Goal: Task Accomplishment & Management: Use online tool/utility

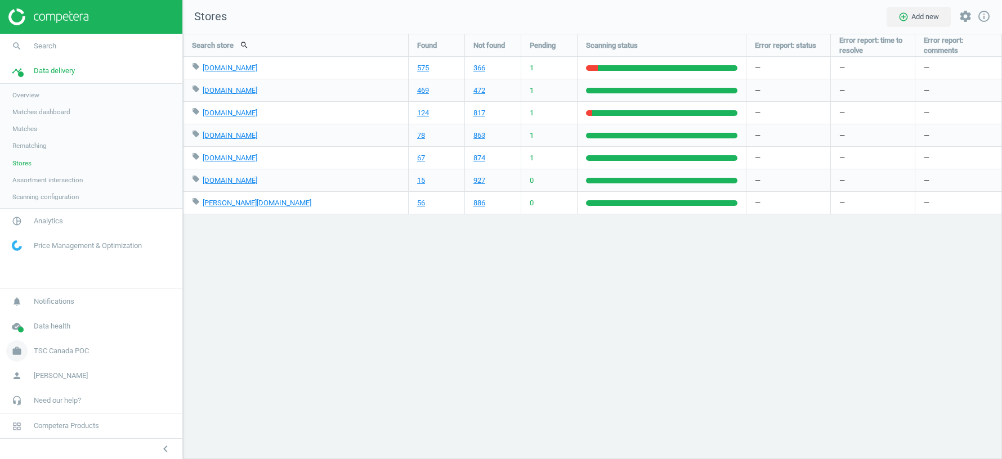
scroll to position [425, 819]
click at [58, 354] on span "TSC Canada POC" at bounding box center [61, 351] width 55 height 10
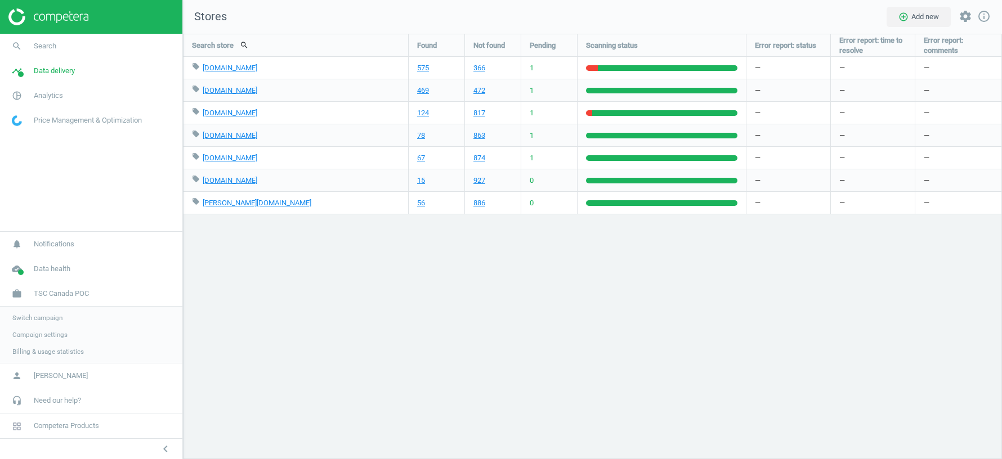
click at [42, 316] on span "Switch campaign" at bounding box center [37, 317] width 50 height 9
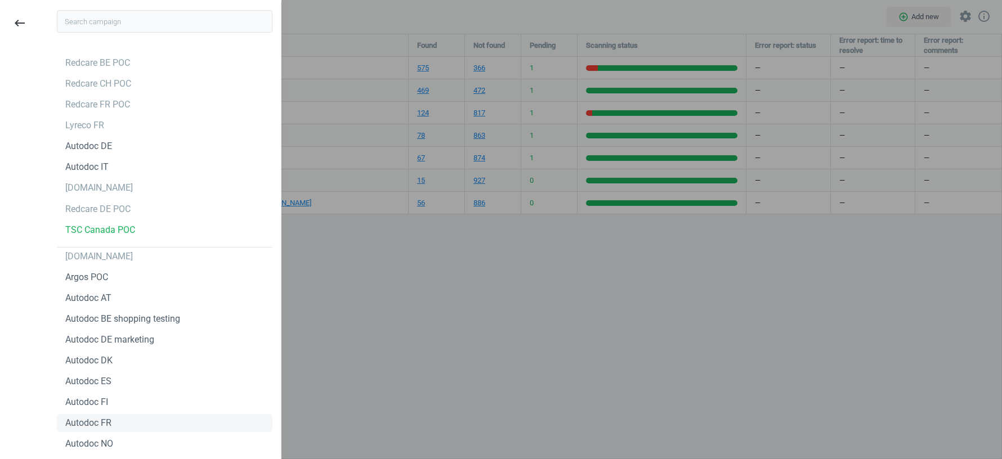
click at [103, 422] on div "Autodoc FR" at bounding box center [88, 423] width 46 height 12
click at [468, 273] on div at bounding box center [501, 229] width 1002 height 459
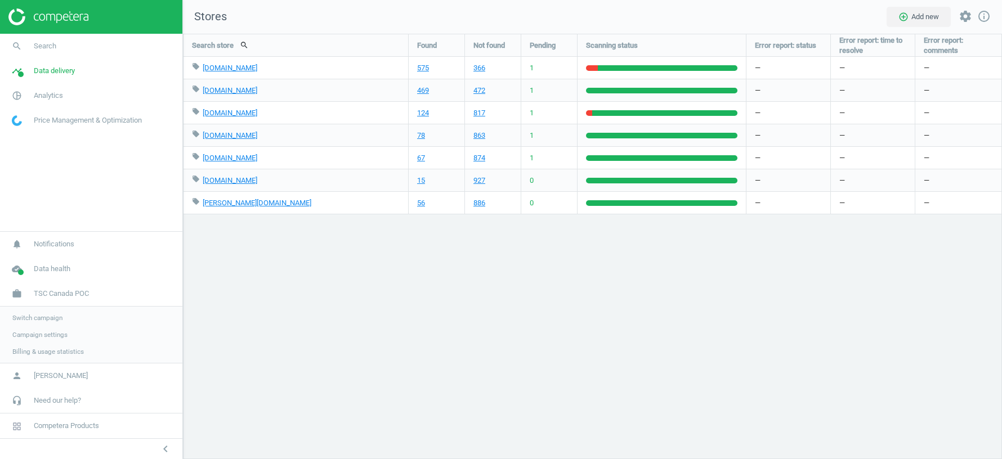
click at [55, 320] on span "Switch campaign" at bounding box center [37, 317] width 50 height 9
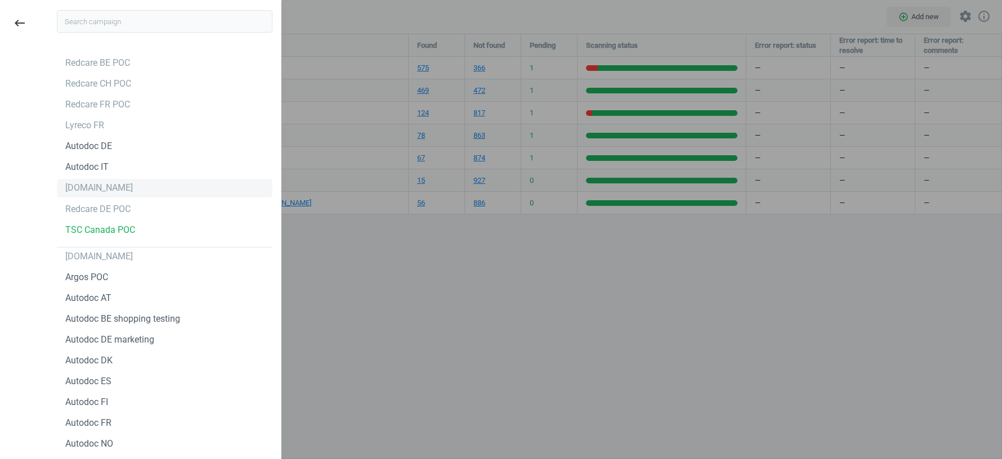
click at [82, 190] on div "[DOMAIN_NAME]" at bounding box center [99, 188] width 68 height 12
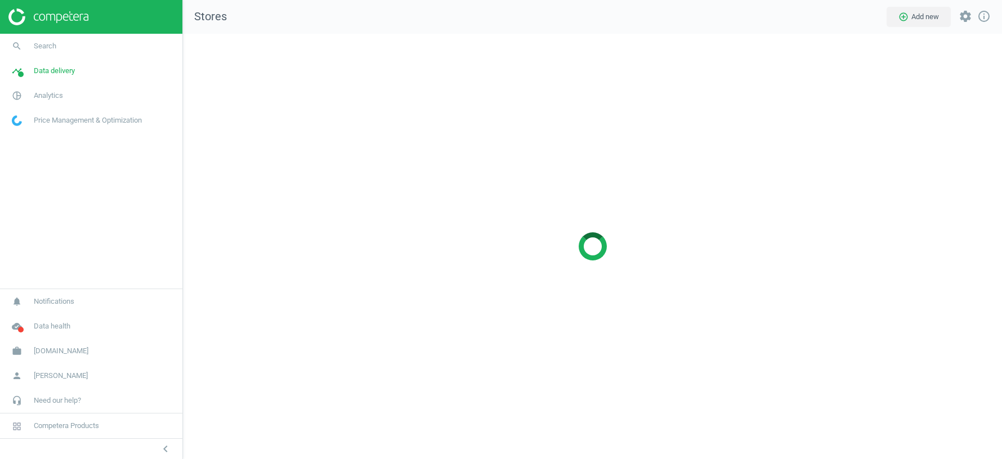
scroll to position [425, 819]
click at [51, 352] on span "[DOMAIN_NAME]" at bounding box center [61, 351] width 55 height 10
click at [46, 313] on link "Switch campaign" at bounding box center [91, 318] width 182 height 17
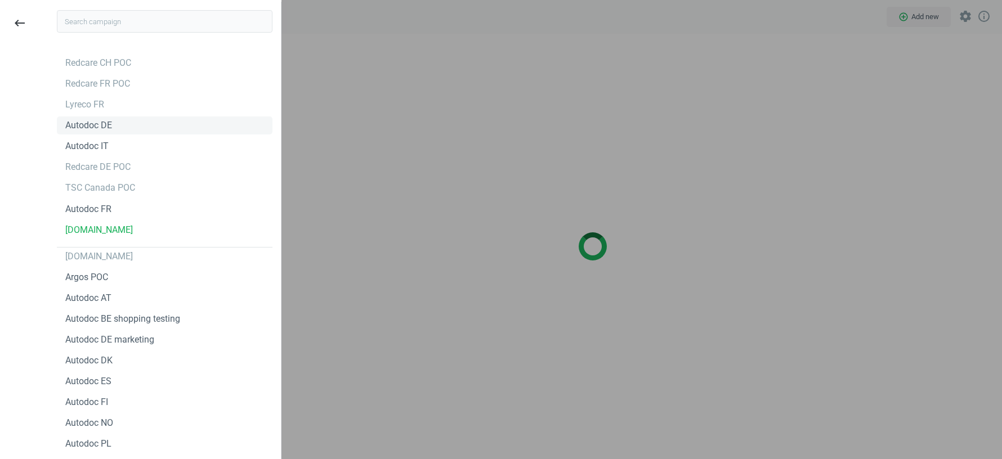
click at [91, 128] on div "Autodoc DE" at bounding box center [88, 125] width 47 height 12
click at [351, 156] on div at bounding box center [501, 229] width 1002 height 459
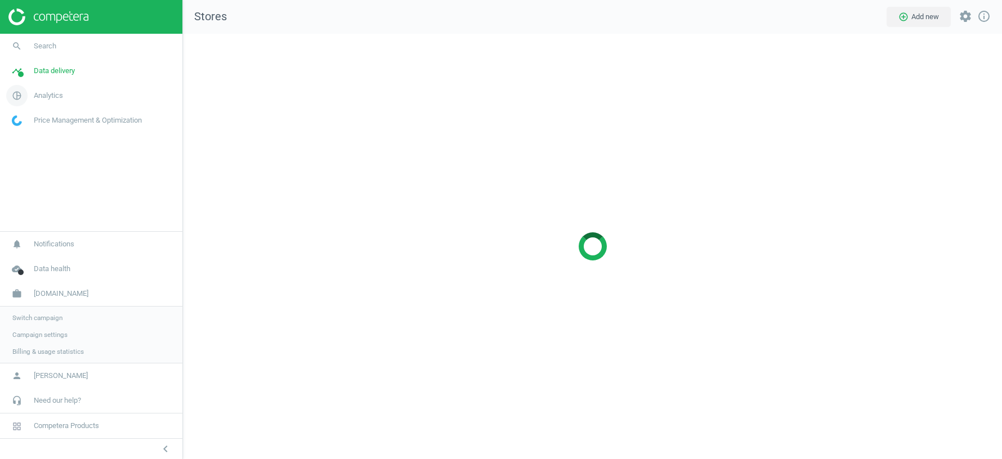
click at [53, 97] on span "Analytics" at bounding box center [48, 96] width 29 height 10
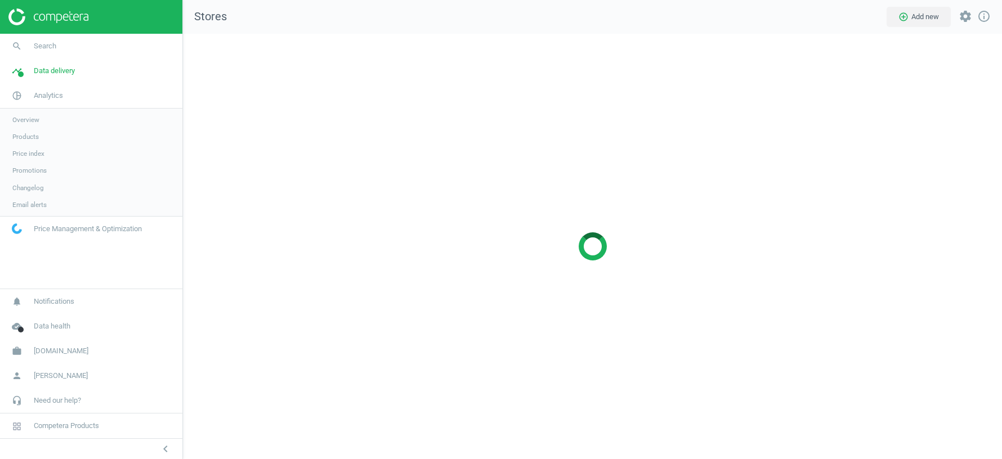
click at [20, 141] on span "Products" at bounding box center [25, 136] width 26 height 9
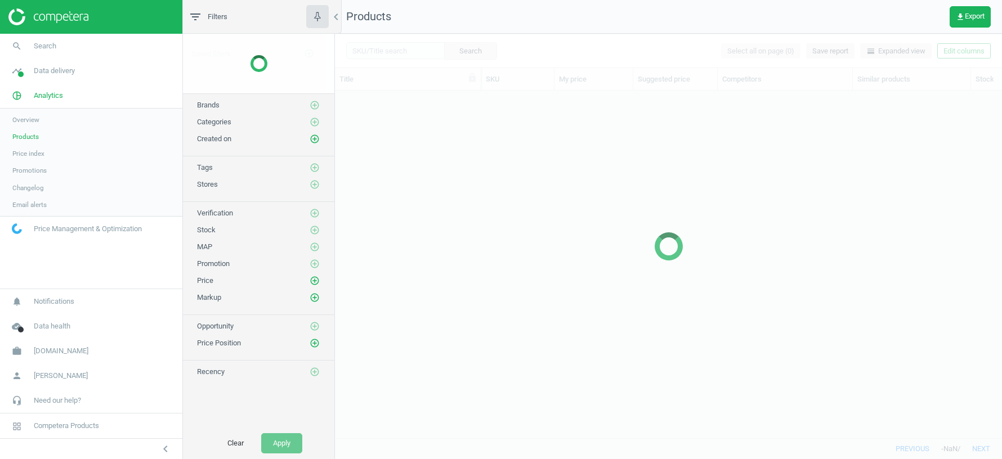
scroll to position [348, 667]
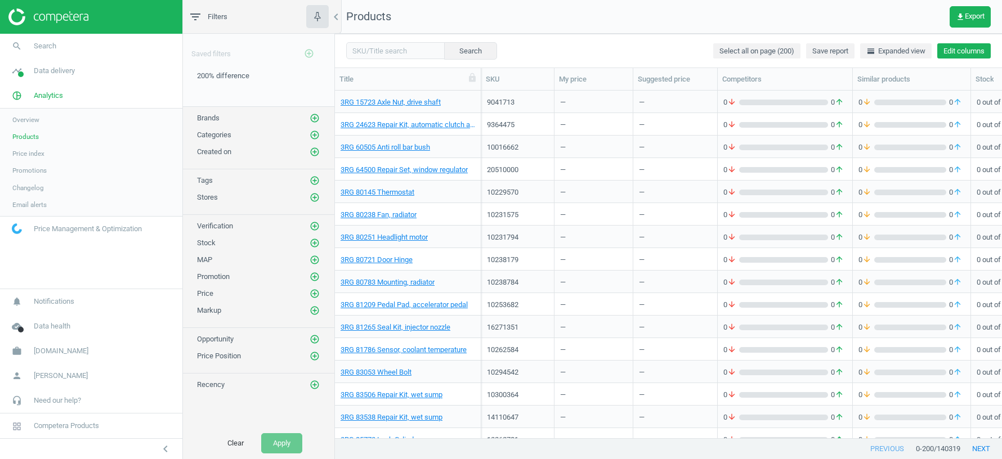
click at [959, 47] on button "Edit columns" at bounding box center [963, 51] width 53 height 16
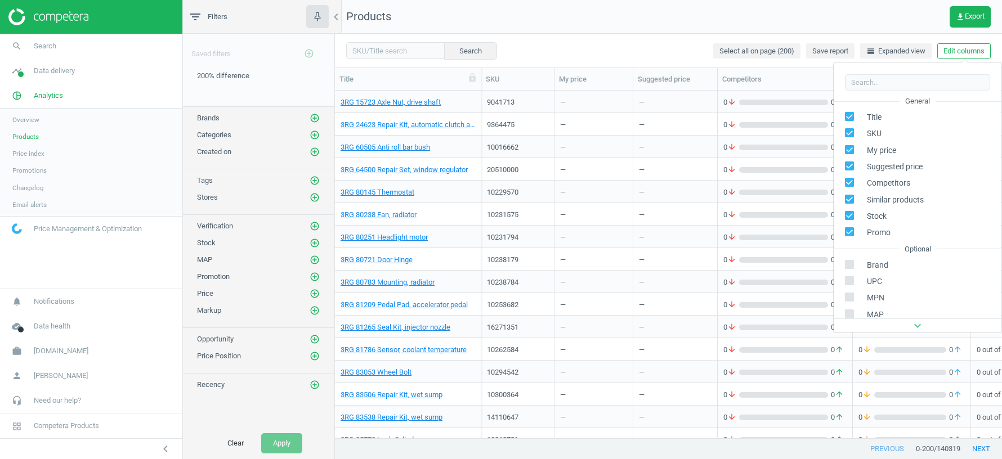
scroll to position [128, 0]
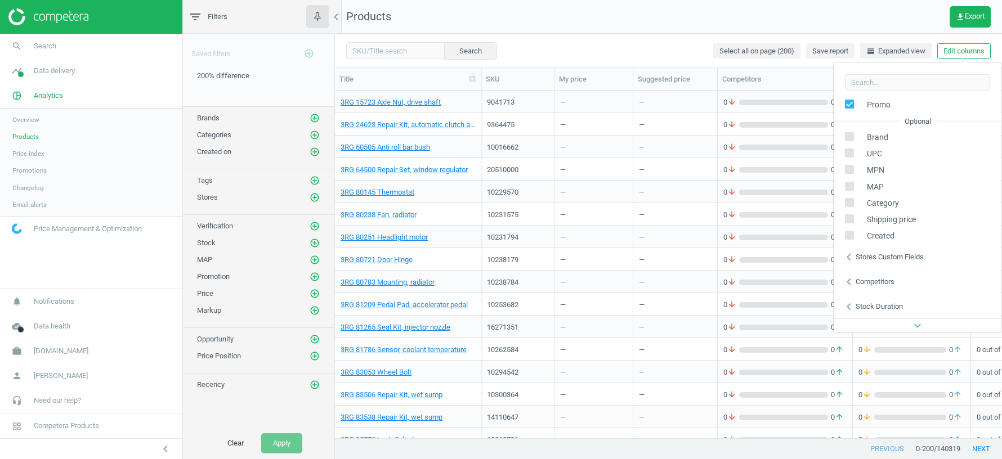
click at [873, 255] on div "Stores custom fields" at bounding box center [889, 257] width 68 height 10
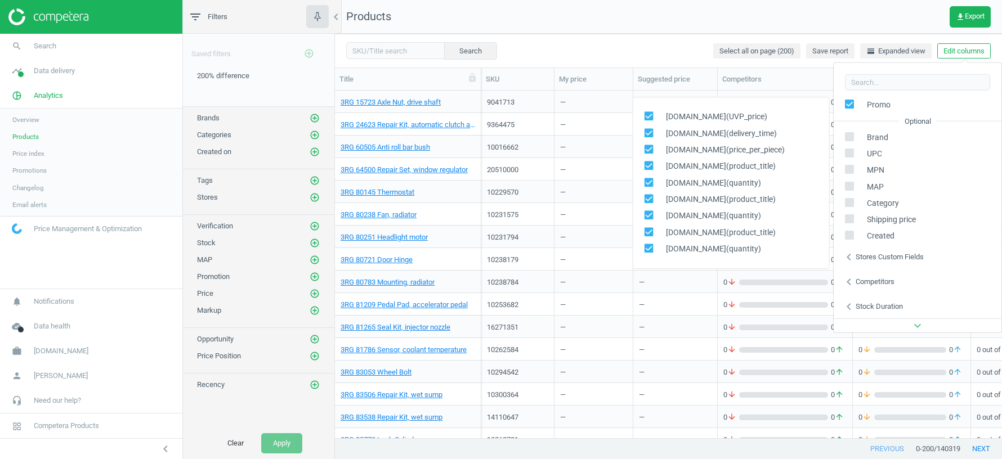
click at [723, 18] on nav "Products get_app Export" at bounding box center [668, 17] width 667 height 34
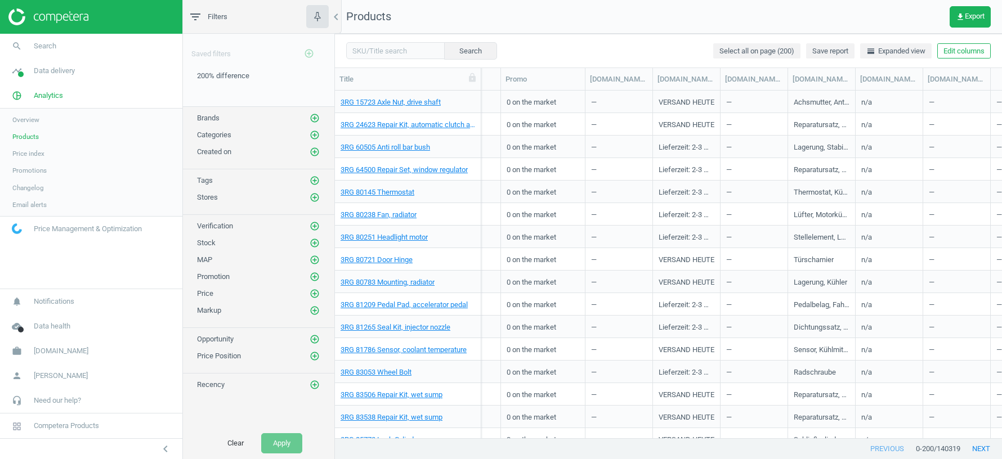
scroll to position [0, 685]
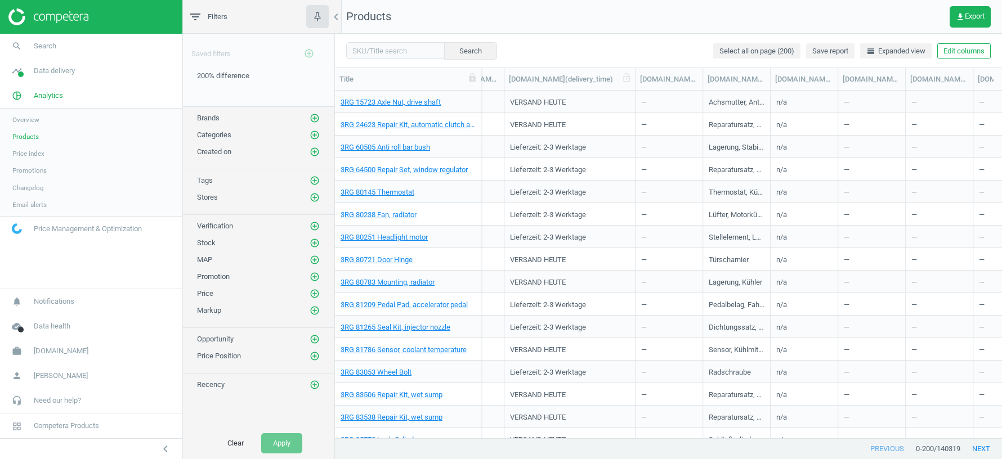
drag, startPoint x: 572, startPoint y: 81, endPoint x: 635, endPoint y: 82, distance: 63.6
click at [635, 82] on div at bounding box center [634, 79] width 11 height 22
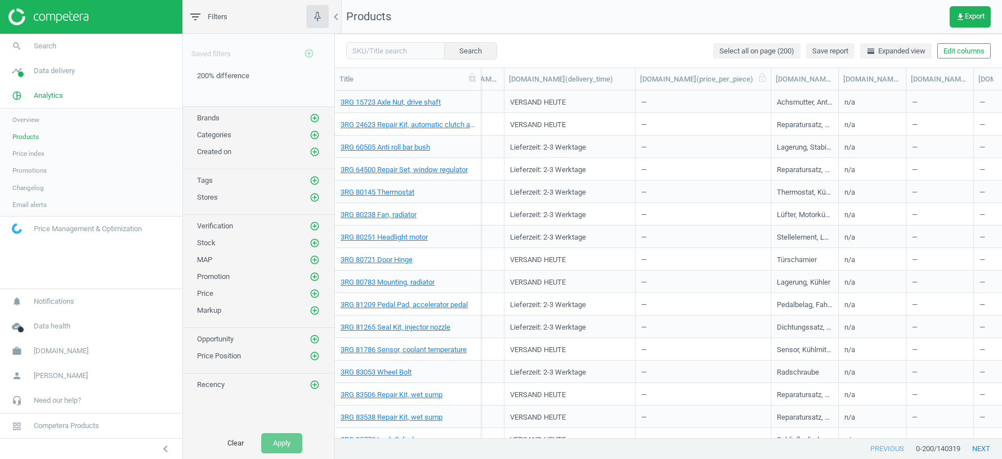
drag, startPoint x: 704, startPoint y: 81, endPoint x: 772, endPoint y: 81, distance: 68.1
click at [772, 81] on div at bounding box center [770, 79] width 11 height 22
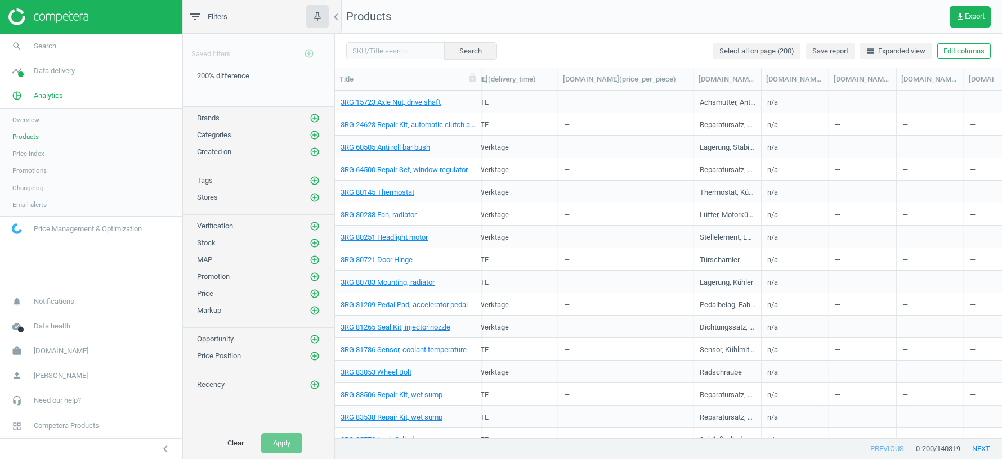
scroll to position [0, 774]
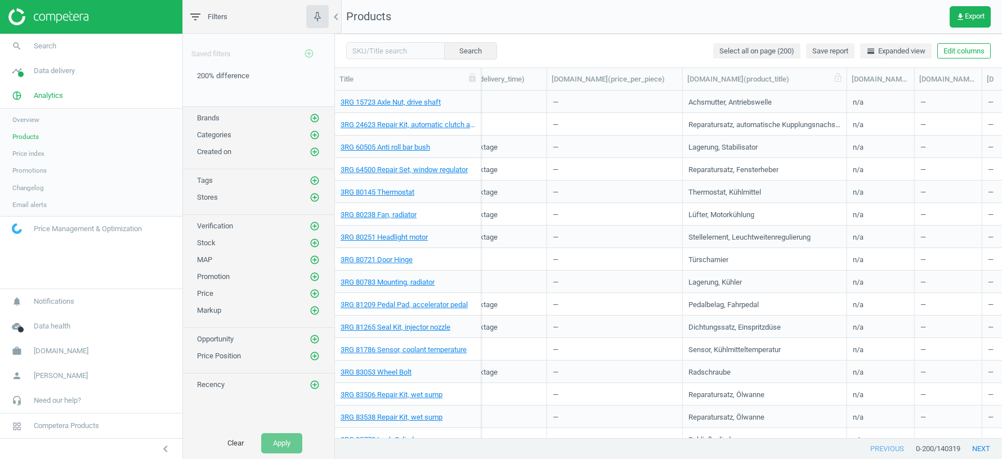
drag, startPoint x: 749, startPoint y: 84, endPoint x: 846, endPoint y: 85, distance: 96.8
click at [846, 85] on div at bounding box center [846, 79] width 11 height 22
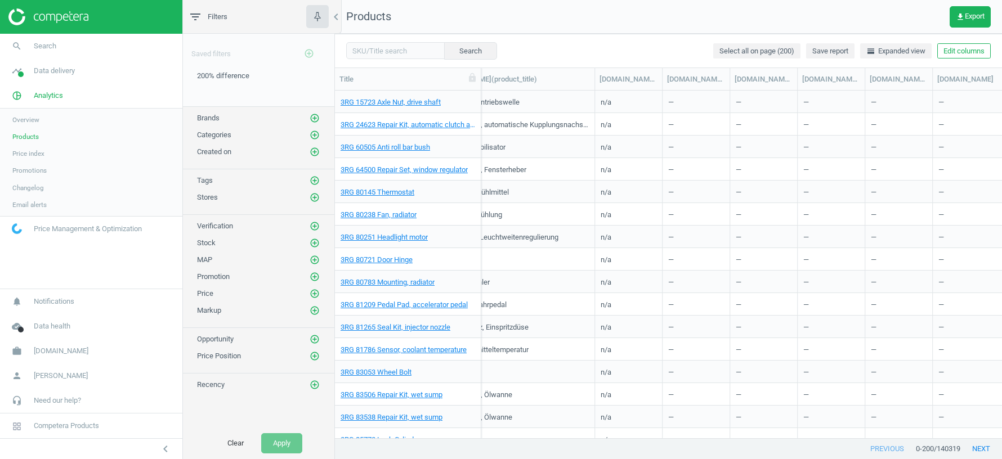
scroll to position [0, 1098]
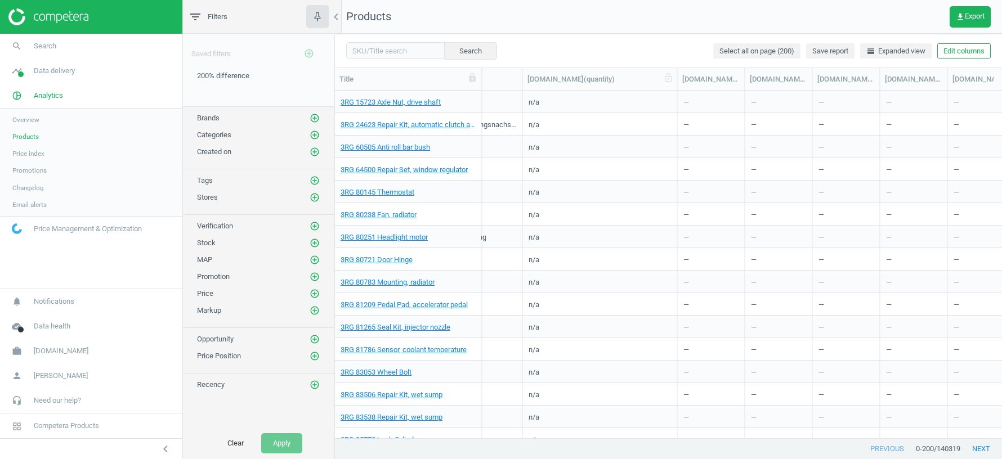
drag, startPoint x: 590, startPoint y: 79, endPoint x: 675, endPoint y: 79, distance: 84.4
click at [675, 79] on div at bounding box center [676, 79] width 11 height 22
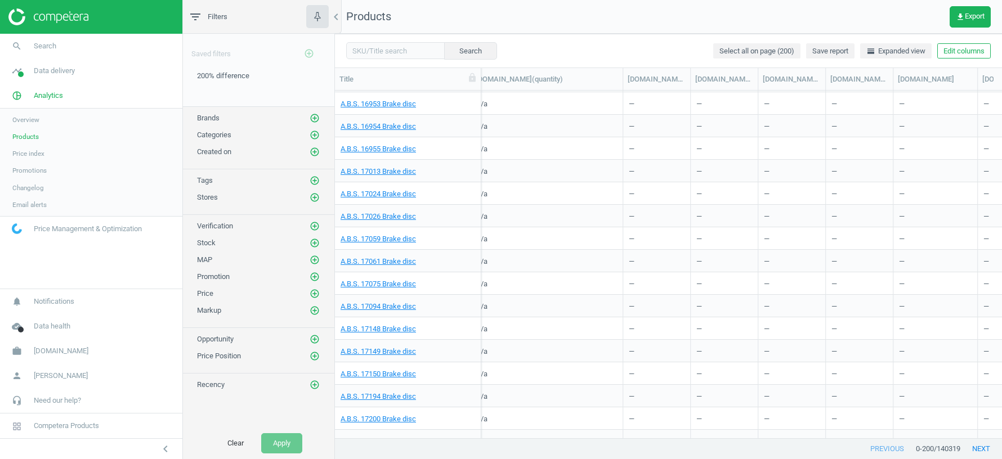
scroll to position [0, 0]
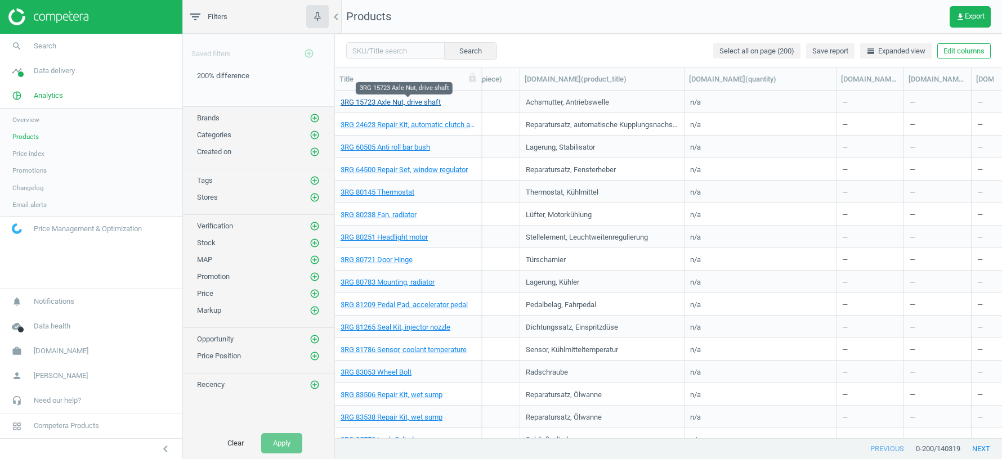
click at [409, 102] on link "3RG 15723 Axle Nut, drive shaft" at bounding box center [390, 102] width 100 height 10
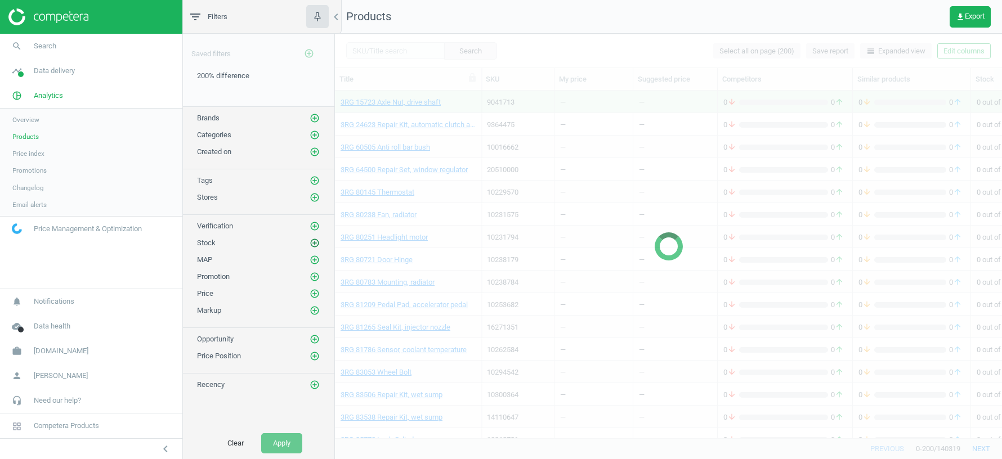
click at [316, 238] on icon "add_circle_outline" at bounding box center [315, 243] width 10 height 10
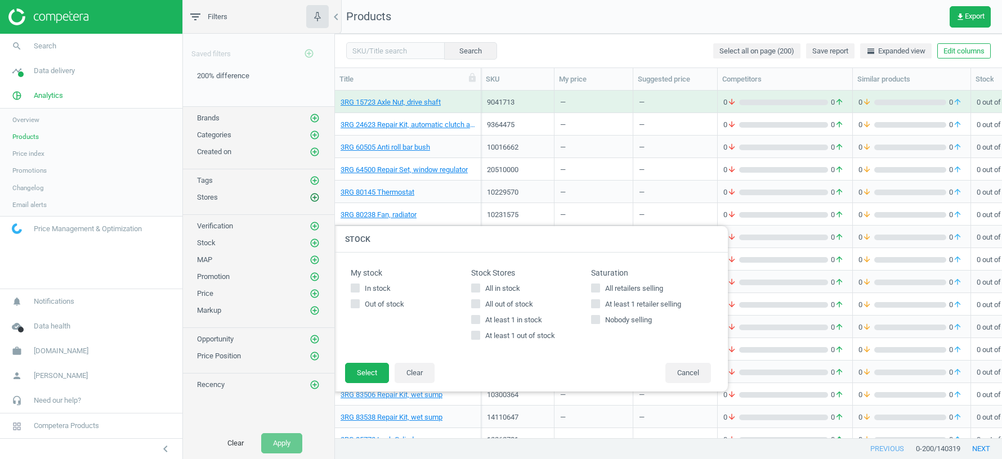
click at [315, 192] on icon "add_circle_outline" at bounding box center [315, 197] width 10 height 10
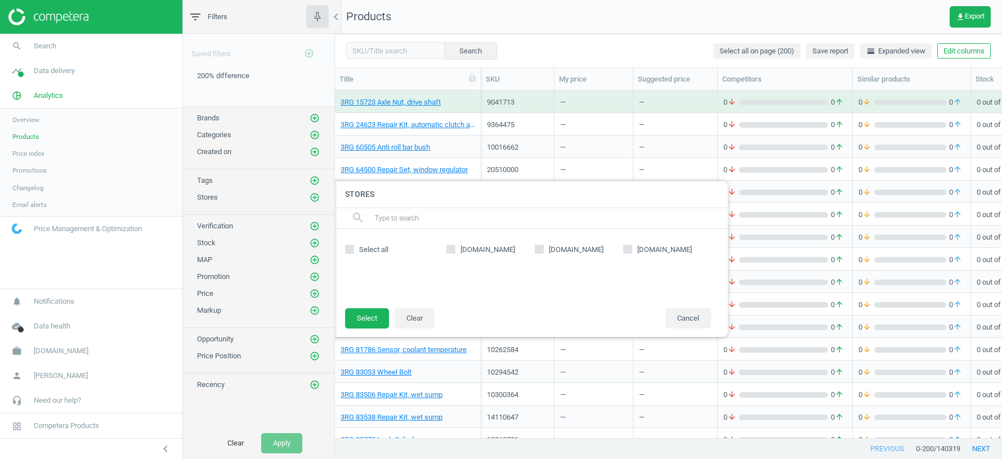
click at [448, 245] on icon at bounding box center [450, 249] width 9 height 9
click at [448, 246] on input "[DOMAIN_NAME]" at bounding box center [450, 249] width 7 height 7
checkbox input "true"
click at [364, 322] on button "Select" at bounding box center [367, 318] width 44 height 20
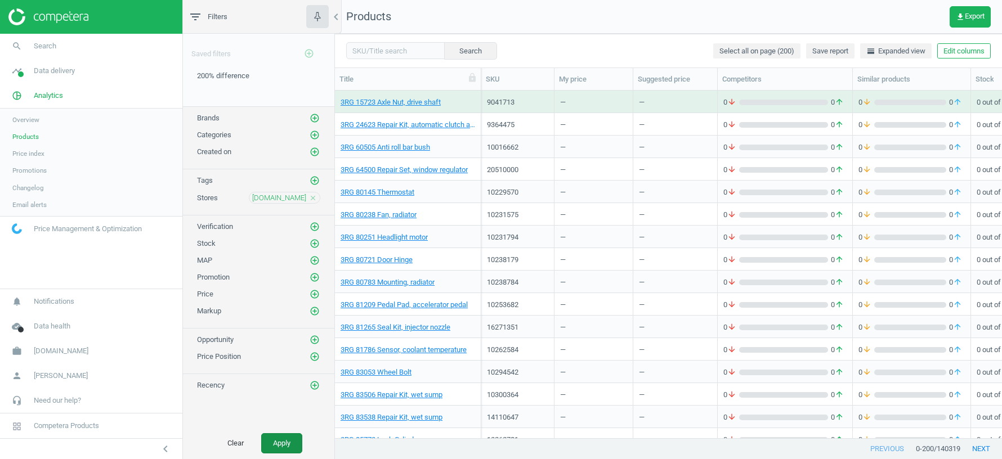
click at [291, 438] on button "Apply" at bounding box center [281, 443] width 41 height 20
click at [315, 239] on icon "add_circle_outline" at bounding box center [315, 244] width 10 height 10
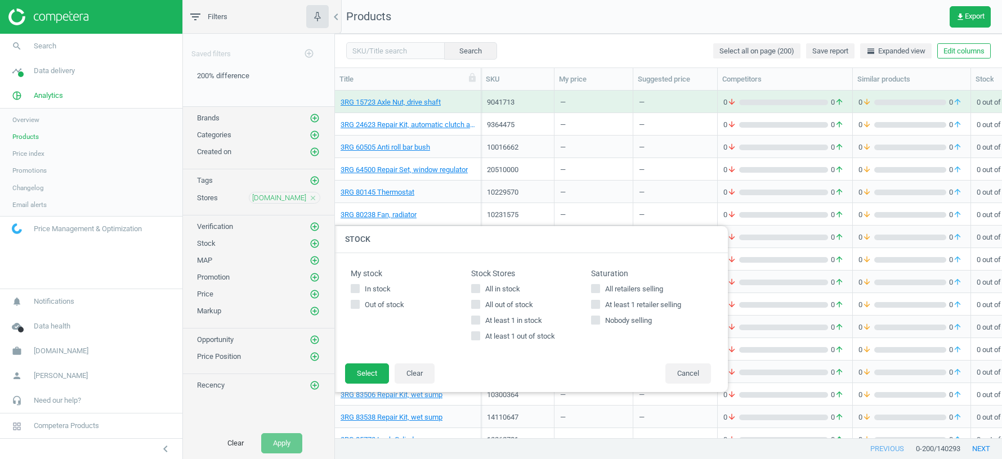
click at [475, 323] on input "At least 1 in stock" at bounding box center [475, 319] width 7 height 7
checkbox input "true"
click at [374, 369] on button "Select" at bounding box center [367, 374] width 44 height 20
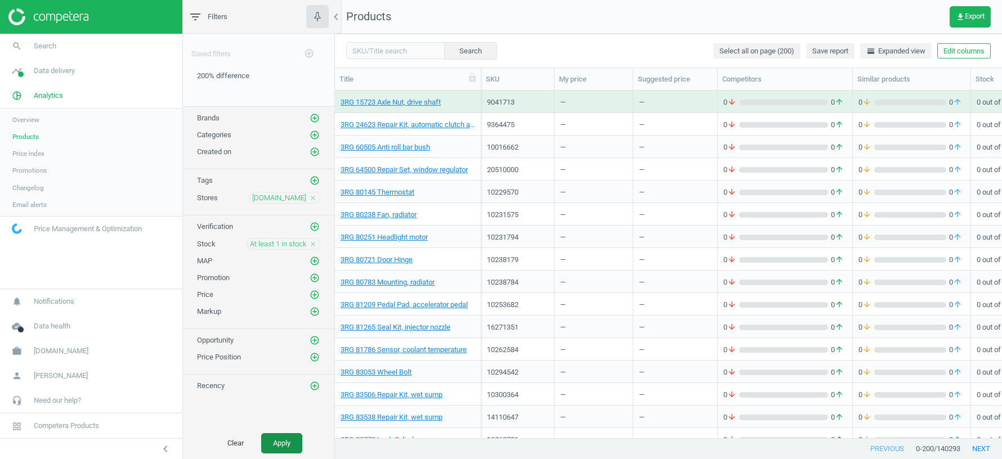
click at [285, 445] on button "Apply" at bounding box center [281, 443] width 41 height 20
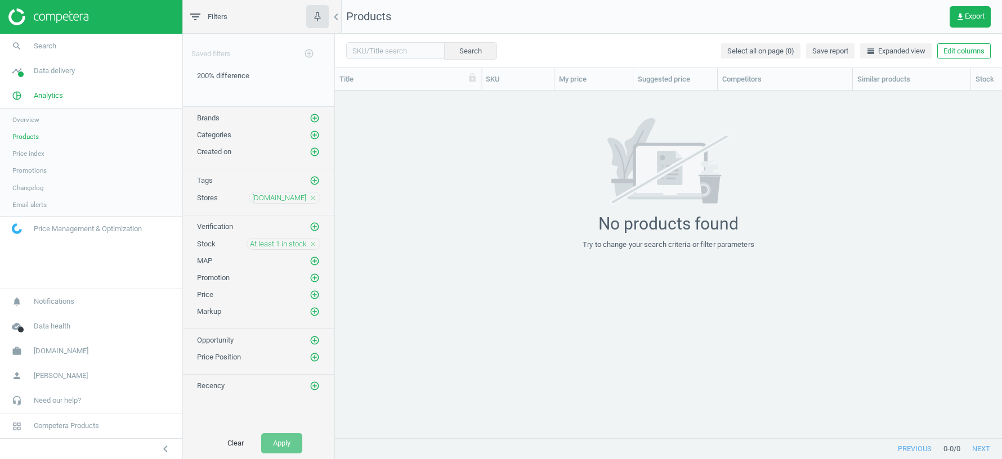
click at [312, 240] on icon "close" at bounding box center [313, 244] width 8 height 8
click at [314, 194] on icon "close" at bounding box center [313, 198] width 8 height 8
click at [231, 443] on button "Clear" at bounding box center [236, 443] width 40 height 20
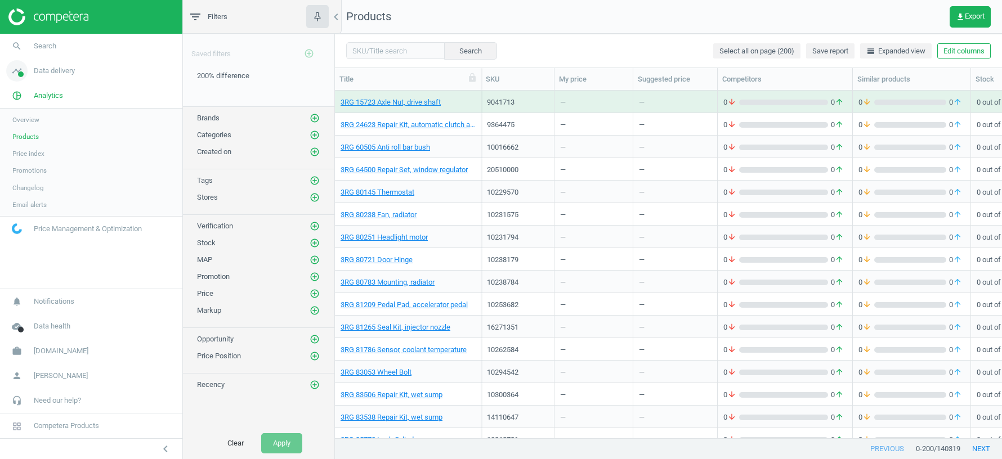
click at [56, 72] on span "Data delivery" at bounding box center [54, 71] width 41 height 10
click at [26, 158] on link "Stores" at bounding box center [91, 163] width 182 height 17
